Goal: Information Seeking & Learning: Learn about a topic

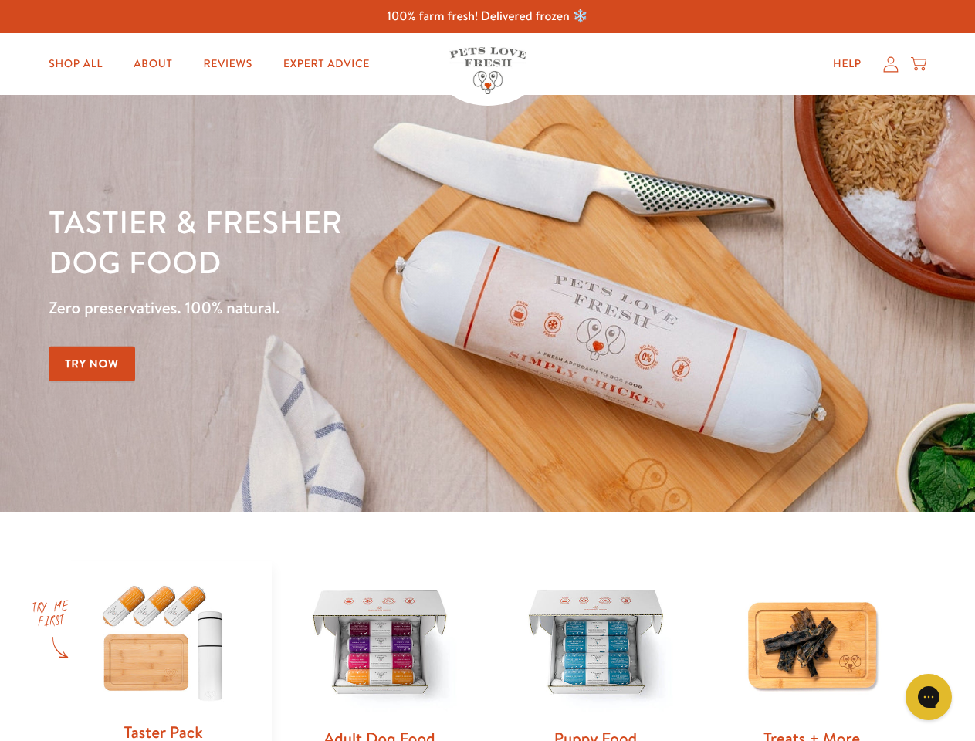
click at [487, 371] on div "Tastier & fresher dog food Zero preservatives. 100% natural. Try Now" at bounding box center [341, 303] width 585 height 204
click at [929, 697] on icon "Gorgias live chat" at bounding box center [928, 696] width 15 height 15
